Goal: Find specific page/section: Find specific page/section

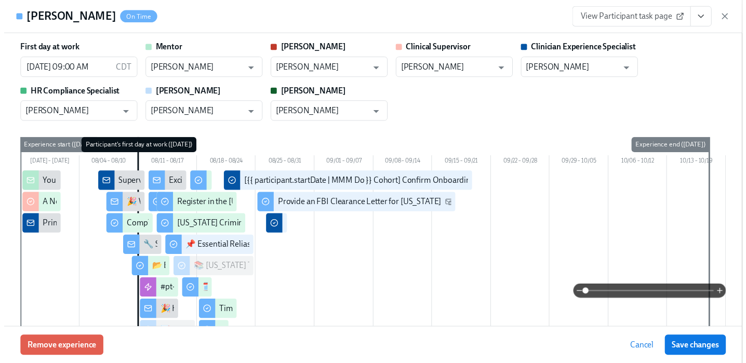
scroll to position [2599, 0]
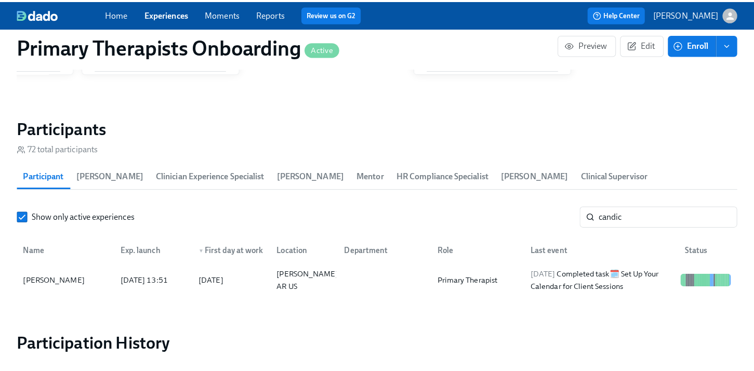
scroll to position [0, 11581]
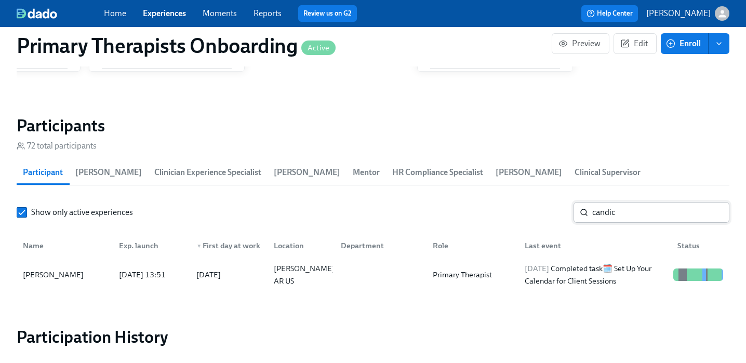
click at [671, 202] on input "candic" at bounding box center [660, 212] width 137 height 21
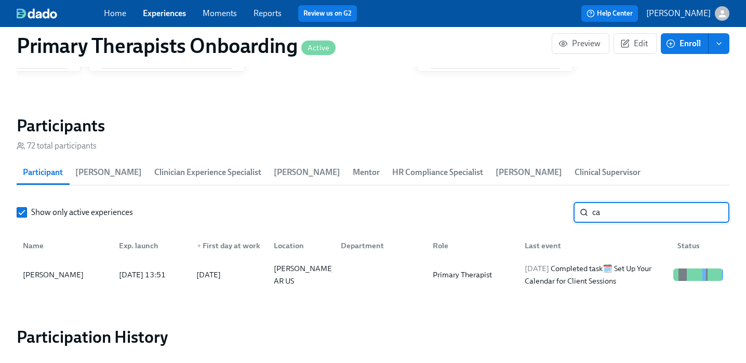
type input "c"
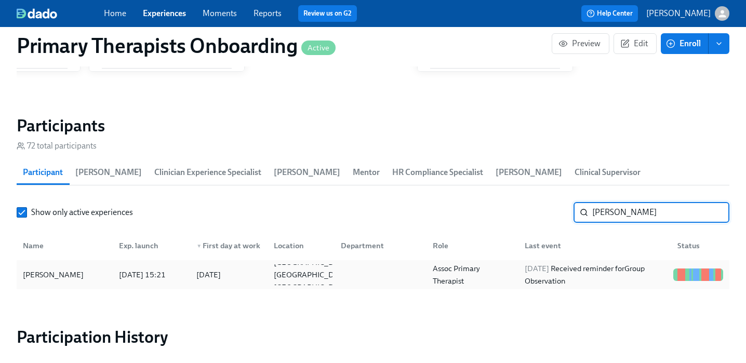
type input "sharon"
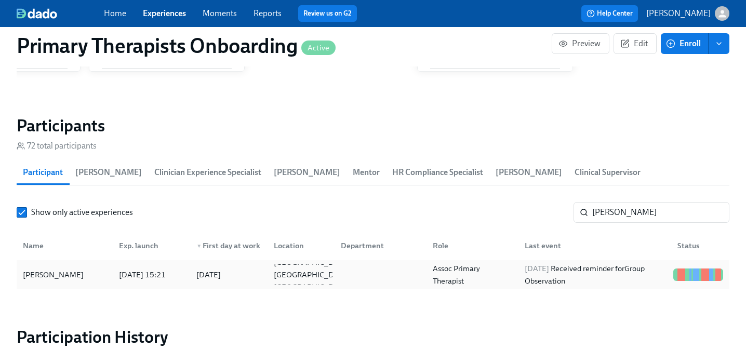
click at [111, 260] on div "Sharon Hawkins 2025/08/08 15:21 2025/08/11 Dayton OH US Assoc Primary Therapist…" at bounding box center [373, 274] width 713 height 29
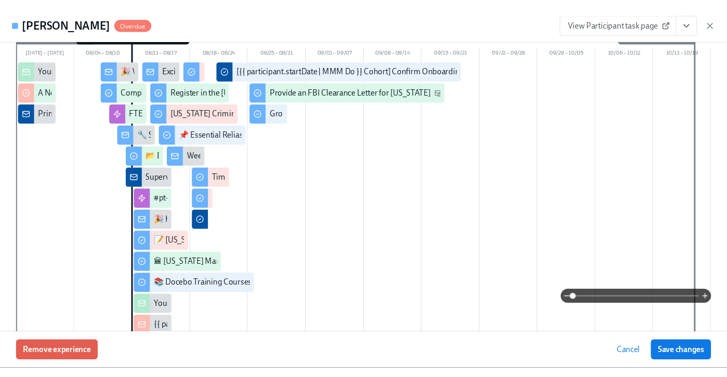
scroll to position [119, 0]
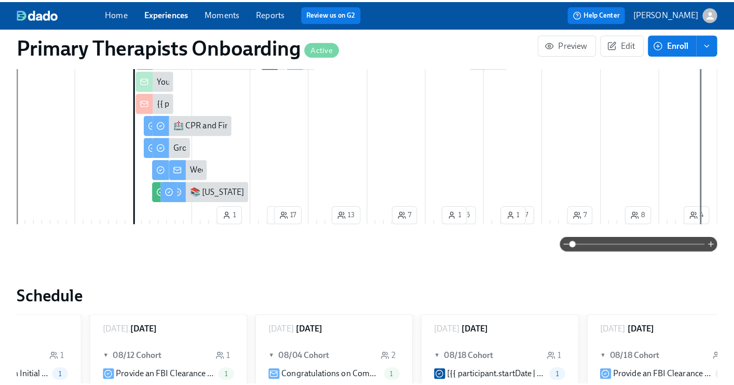
scroll to position [528, 0]
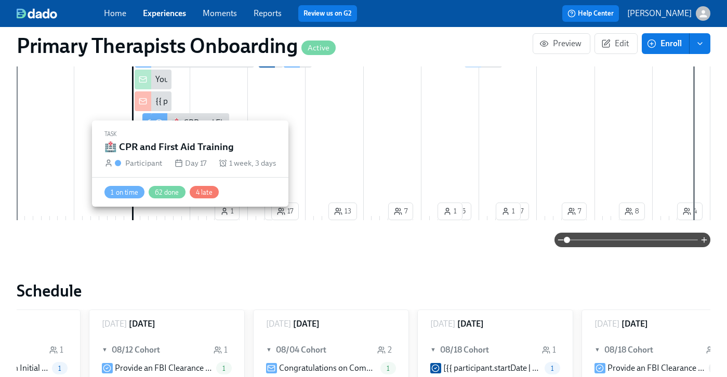
click at [179, 115] on div "🏥 CPR and First Aid Training" at bounding box center [190, 123] width 78 height 20
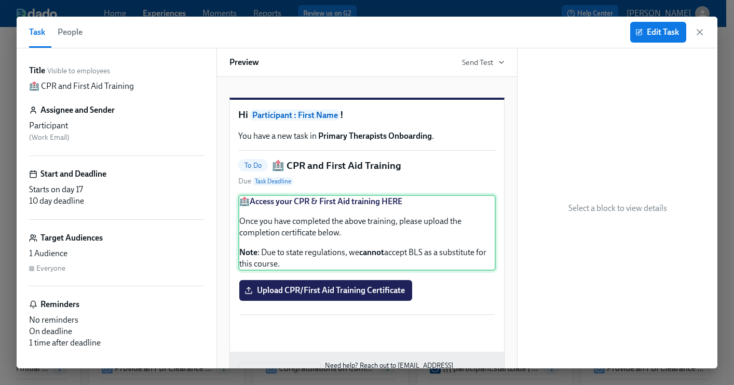
click at [364, 219] on div "🏥 Access your CPR & First Aid training HERE Once you have completed the above t…" at bounding box center [367, 233] width 258 height 76
click at [647, 33] on span "Edit Task" at bounding box center [659, 32] width 42 height 10
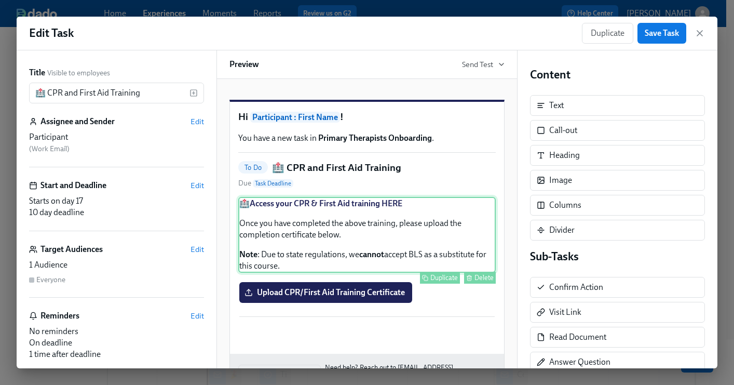
click at [410, 225] on div "🏥 Access your CPR & First Aid training HERE Once you have completed the above t…" at bounding box center [367, 235] width 258 height 76
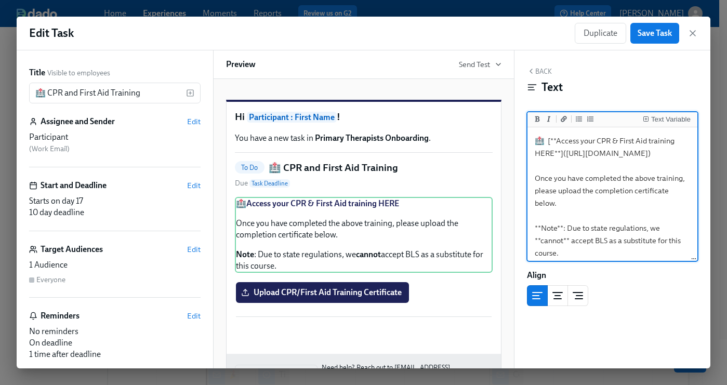
drag, startPoint x: 651, startPoint y: 154, endPoint x: 565, endPoint y: 157, distance: 86.8
click at [565, 157] on textarea "🏥 [**Access your CPR & First Aid training HERE**](https://ncprf.com/mxsnhy) Onc…" at bounding box center [612, 196] width 166 height 135
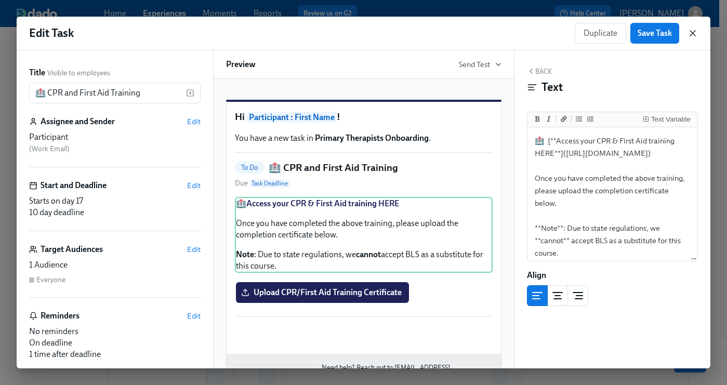
click at [696, 31] on icon "button" at bounding box center [692, 33] width 10 height 10
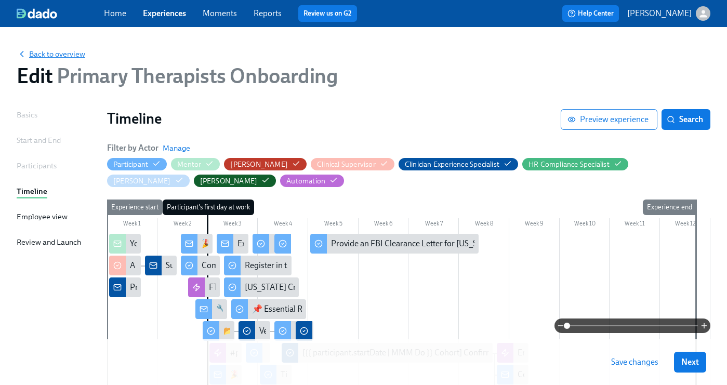
click at [43, 52] on span "Back to overview" at bounding box center [51, 54] width 69 height 10
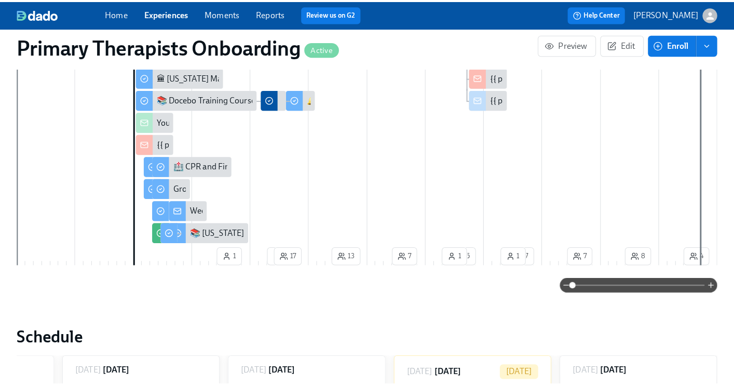
scroll to position [987, 0]
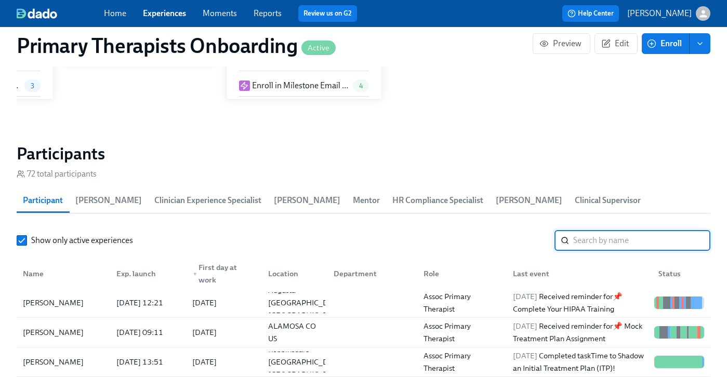
drag, startPoint x: 600, startPoint y: 221, endPoint x: 595, endPoint y: 210, distance: 12.6
click at [600, 230] on input "search" at bounding box center [641, 240] width 137 height 21
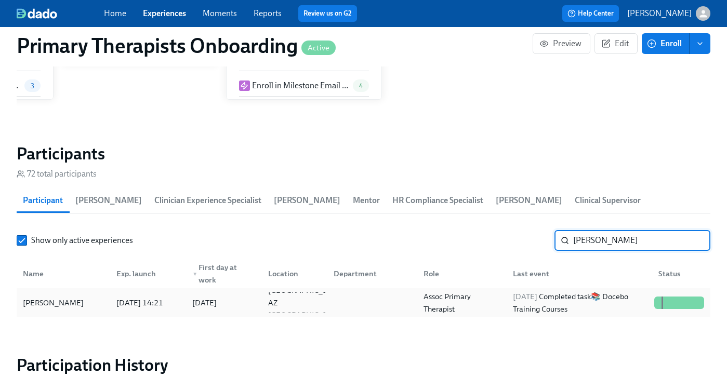
type input "maren"
click at [63, 292] on div "Maren Bell" at bounding box center [63, 302] width 89 height 21
